Goal: Transaction & Acquisition: Purchase product/service

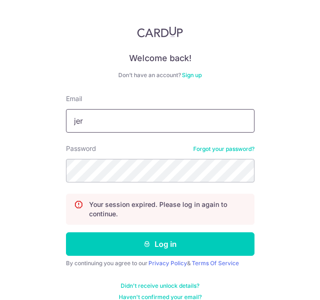
click at [93, 125] on input "jer" at bounding box center [160, 121] width 188 height 24
type input "j"
type input "chenjeremy911@gmail.com"
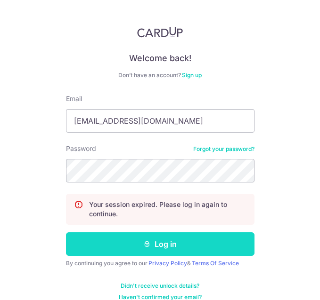
click at [125, 250] on button "Log in" at bounding box center [160, 245] width 188 height 24
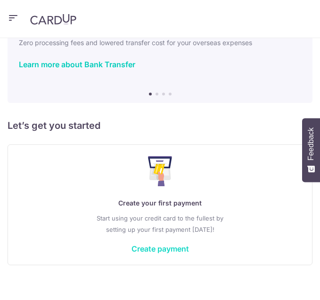
click at [138, 244] on link "Create payment" at bounding box center [159, 248] width 57 height 9
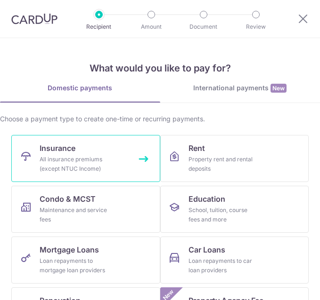
click at [77, 147] on link "Insurance All insurance premiums (except NTUC Income)" at bounding box center [85, 158] width 149 height 47
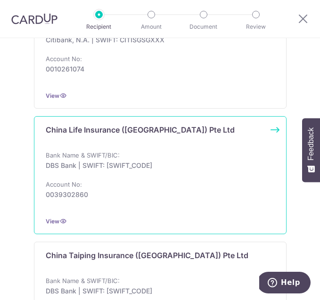
scroll to position [436, 0]
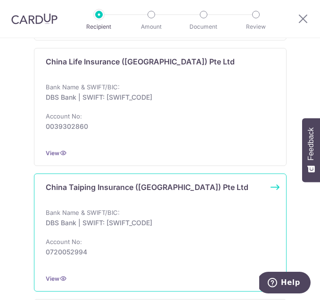
click at [92, 219] on p "DBS Bank | SWIFT: [SWIFT_CODE]" at bounding box center [157, 223] width 223 height 9
